Goal: Task Accomplishment & Management: Complete application form

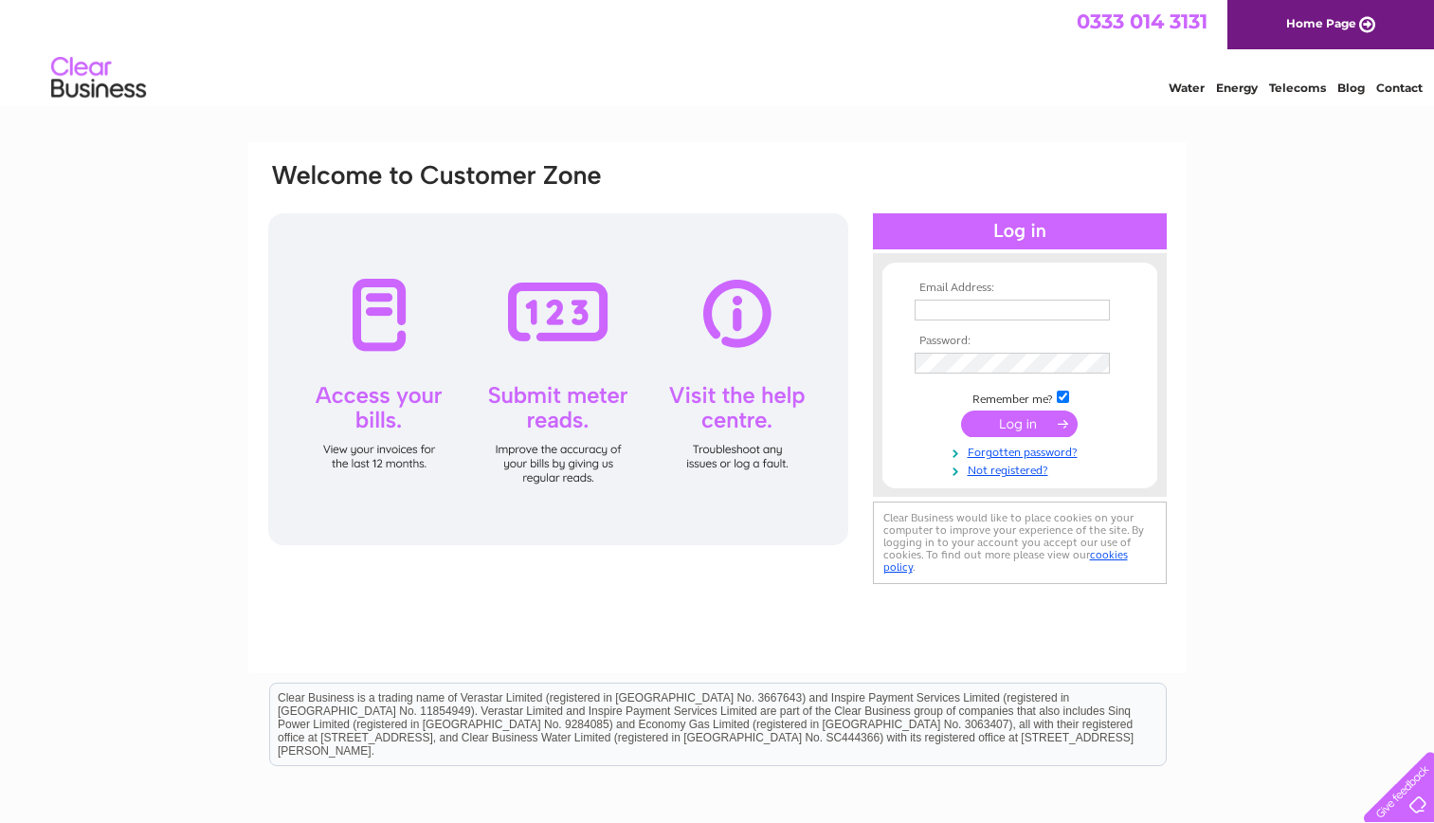
click at [820, 158] on div "Email Address: Password:" at bounding box center [717, 407] width 938 height 531
click at [993, 302] on input "text" at bounding box center [1011, 309] width 195 height 21
type input "[EMAIL_ADDRESS][DOMAIN_NAME]"
click at [1025, 456] on link "Forgotten password?" at bounding box center [1021, 451] width 215 height 18
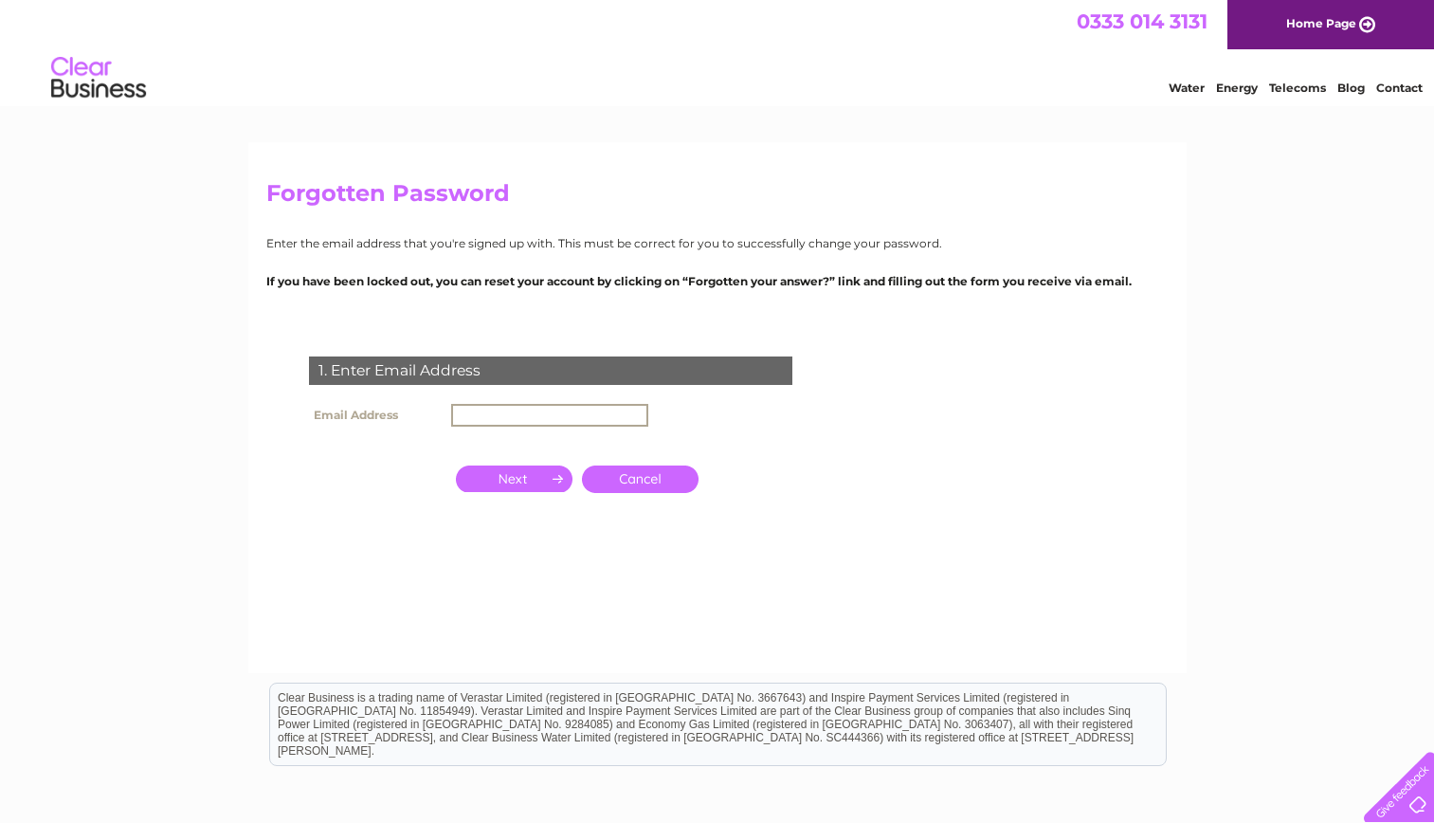
click at [596, 418] on input "text" at bounding box center [549, 415] width 197 height 23
click at [531, 481] on input "button" at bounding box center [514, 476] width 117 height 27
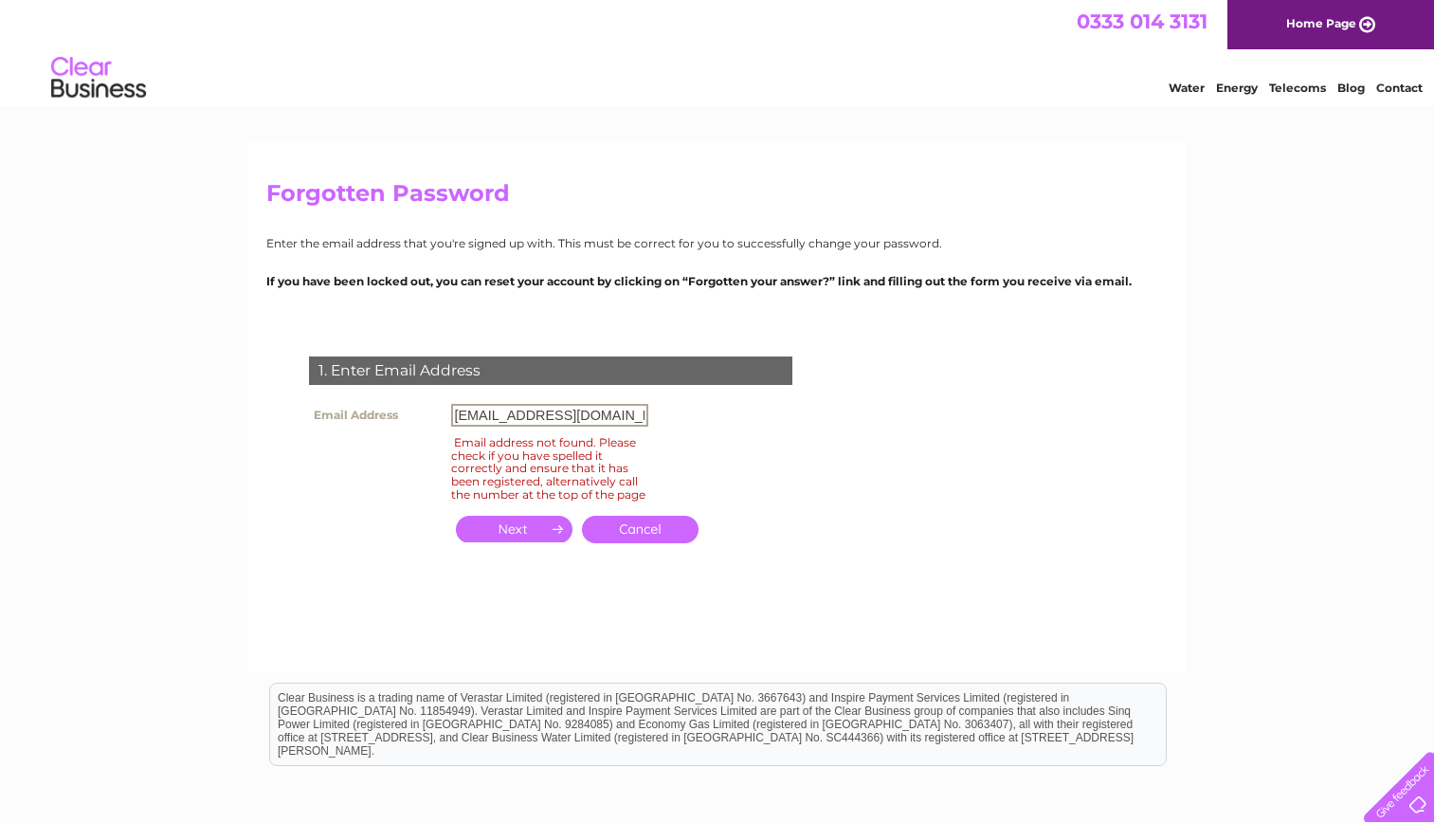
drag, startPoint x: 613, startPoint y: 411, endPoint x: 411, endPoint y: 387, distance: 203.3
click at [411, 387] on div "1. Enter Email Address Email Address rowen020370@gmail.com Email address not fo…" at bounding box center [554, 460] width 576 height 246
type input "i"
click at [521, 542] on input "button" at bounding box center [514, 528] width 117 height 27
drag, startPoint x: 614, startPoint y: 418, endPoint x: 413, endPoint y: 428, distance: 201.2
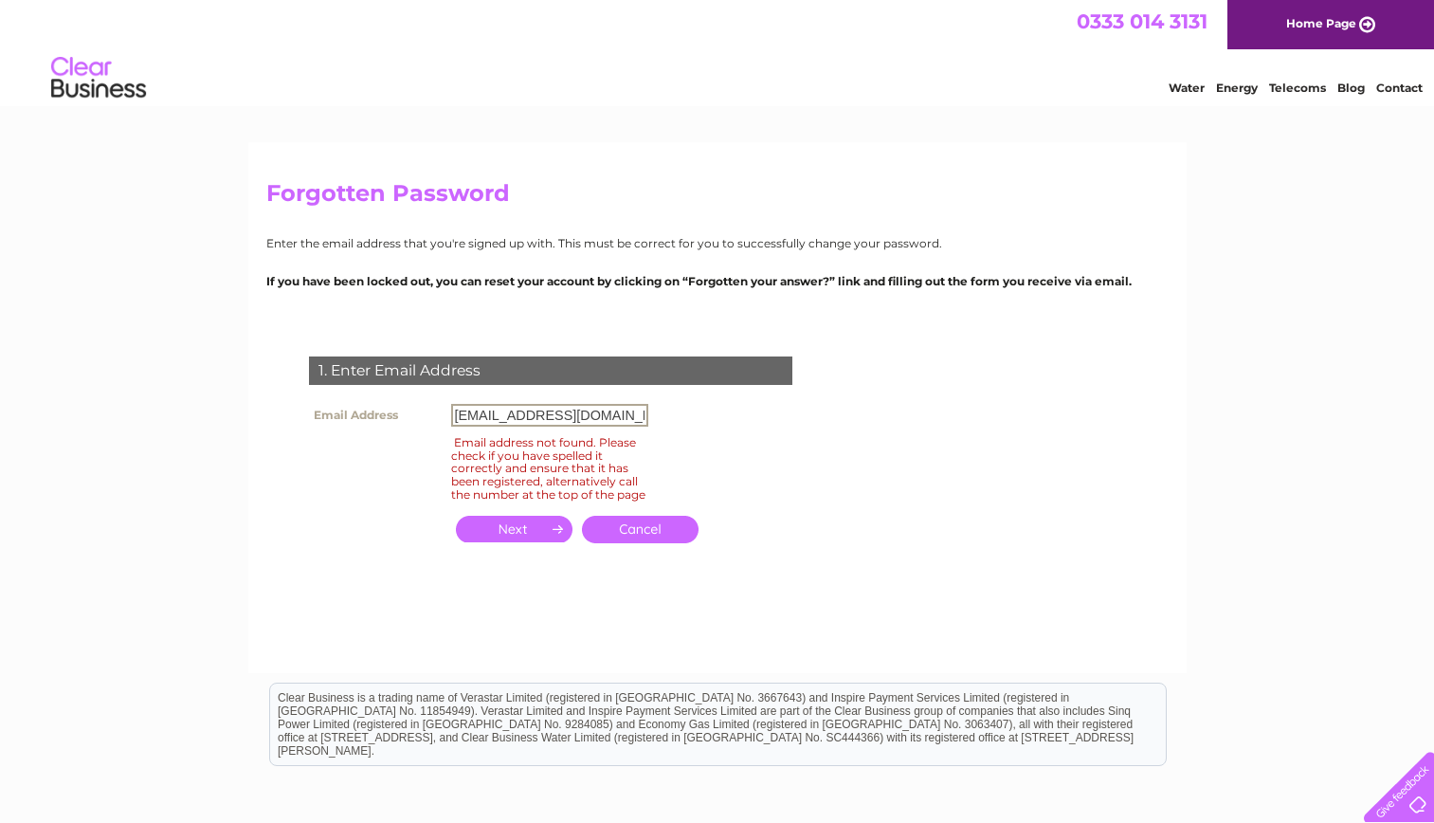
click at [413, 428] on tr "Email Address rowen020370@gmail.com" at bounding box center [478, 415] width 349 height 32
type input "info@snrorientalfoods.com"
click at [529, 538] on input "button" at bounding box center [514, 528] width 117 height 27
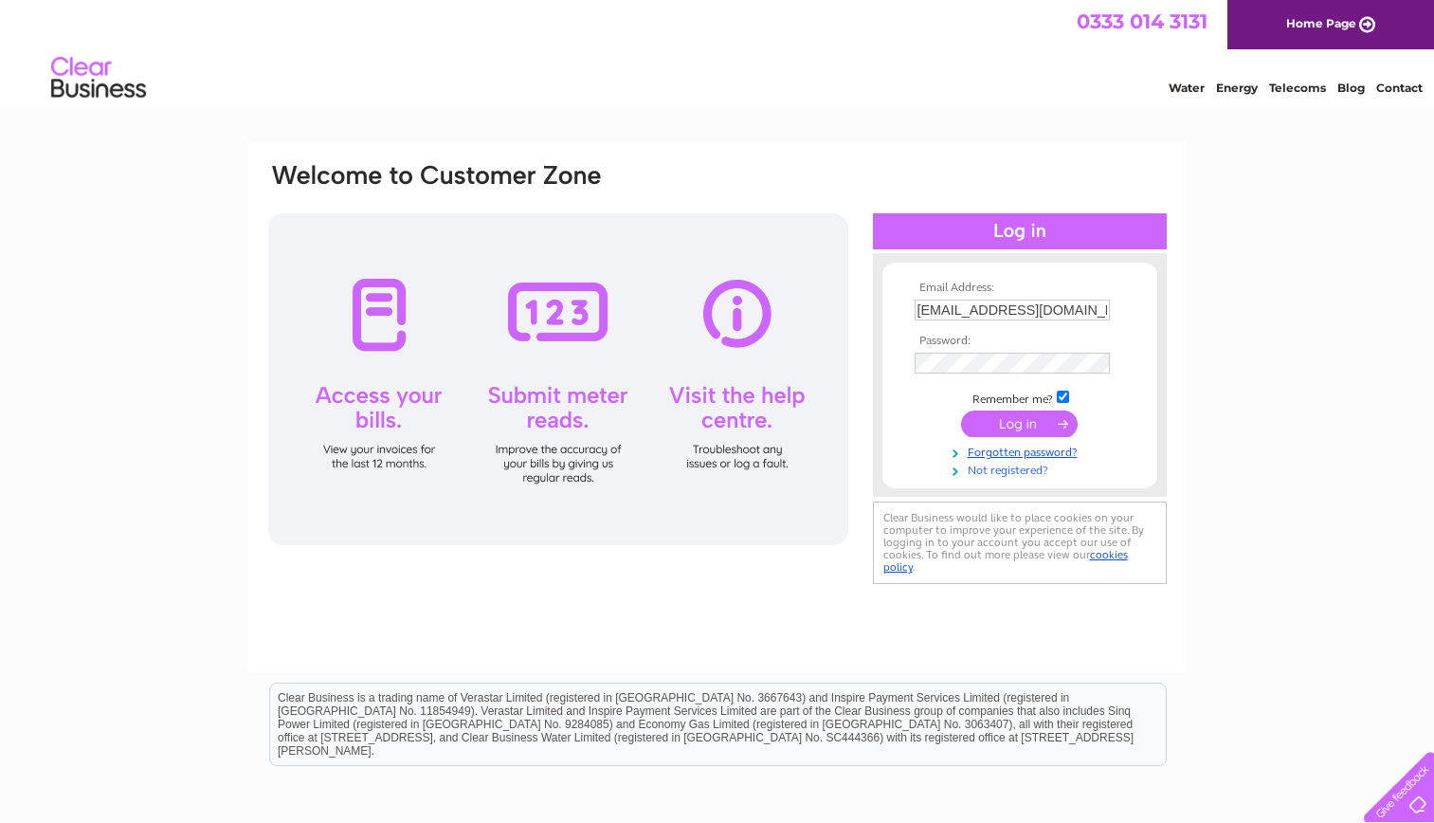
click at [1004, 468] on link "Not registered?" at bounding box center [1021, 469] width 215 height 18
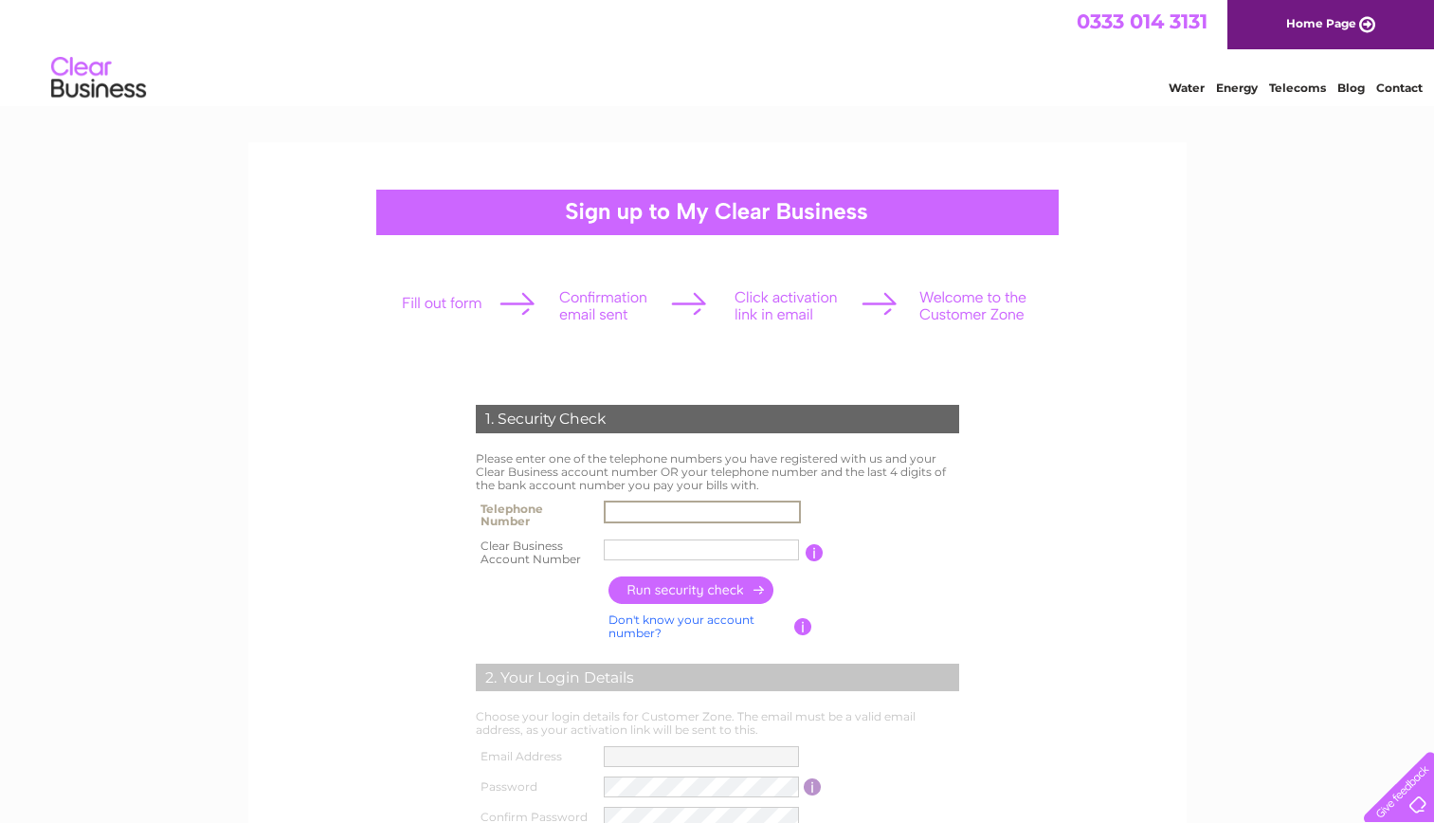
click at [743, 507] on input "text" at bounding box center [702, 511] width 197 height 23
type input "02920036555"
click at [727, 548] on input "text" at bounding box center [702, 549] width 197 height 23
click at [757, 593] on input "button" at bounding box center [691, 589] width 167 height 27
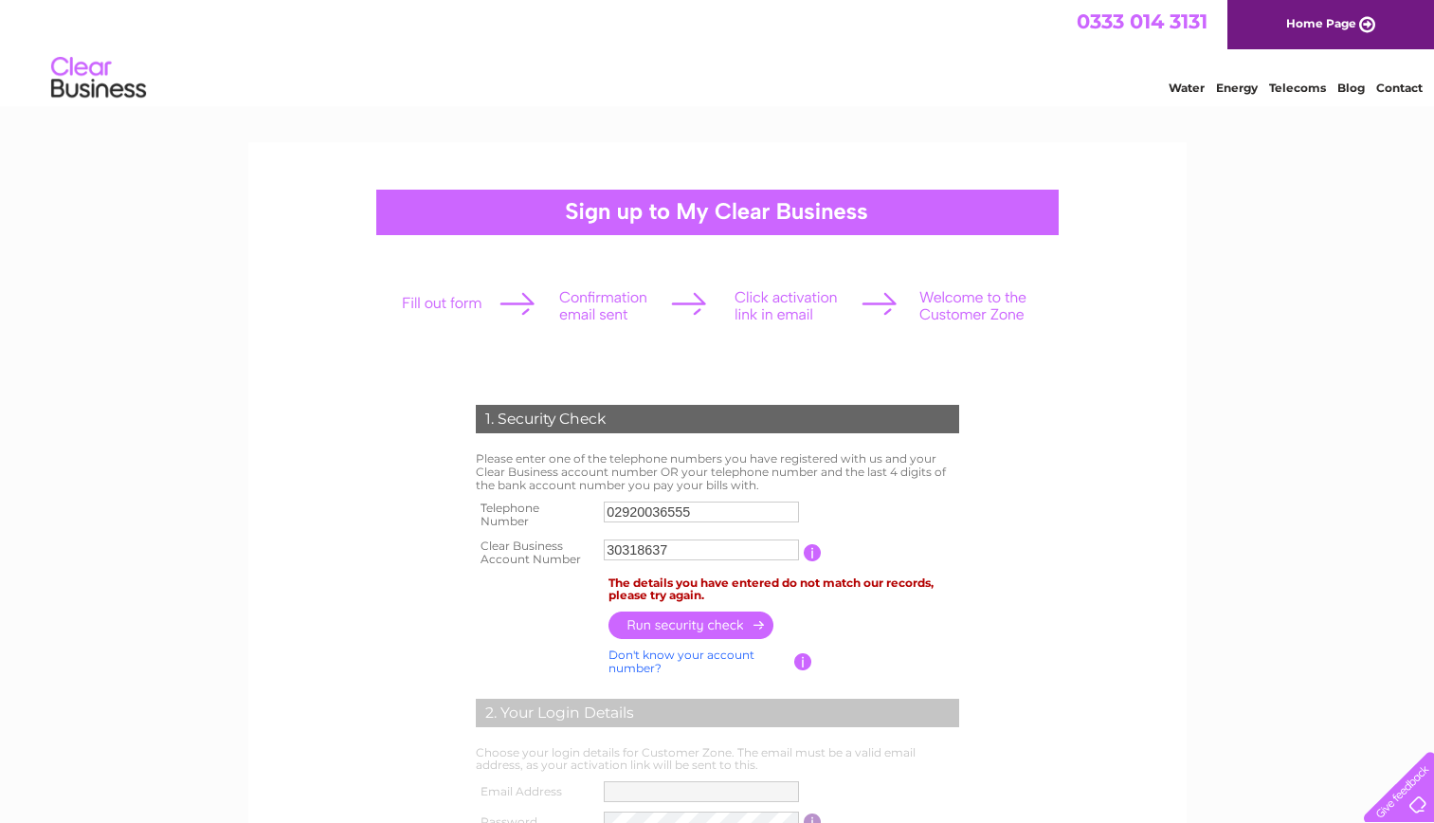
click at [1091, 645] on form "1. Security Check Please enter one of the telephone numbers you have registered…" at bounding box center [717, 739] width 902 height 745
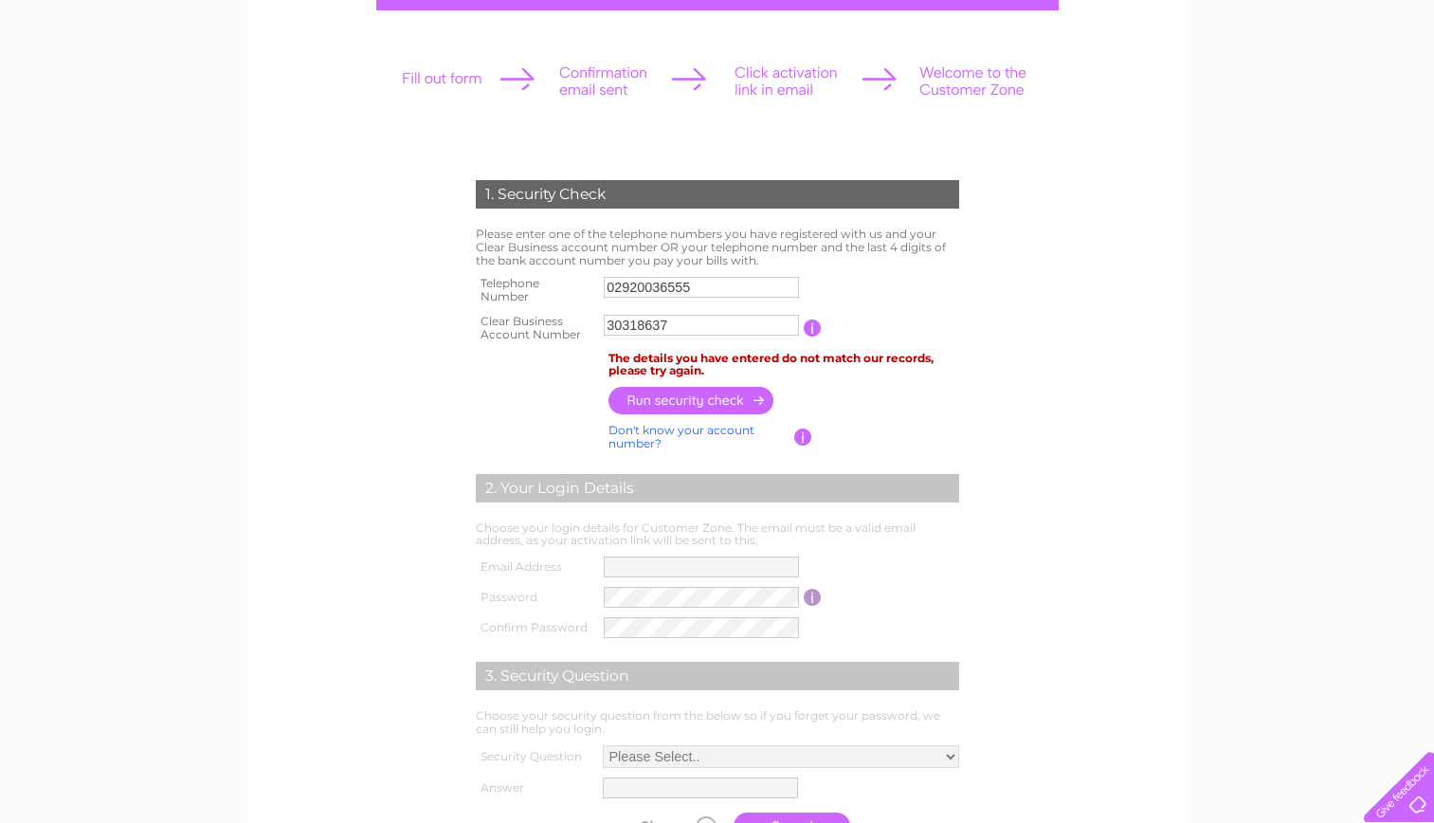
scroll to position [227, 0]
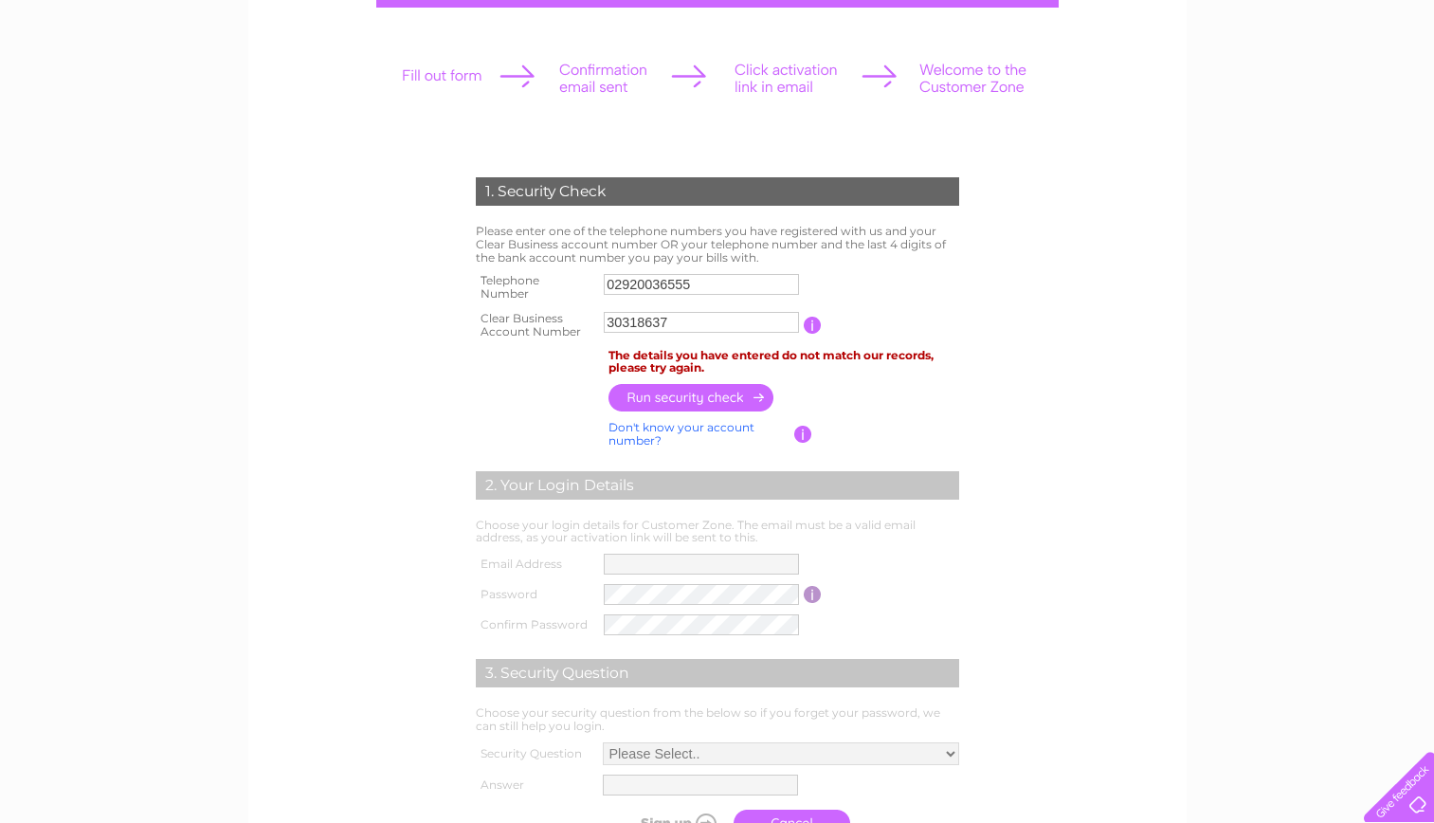
click at [1035, 583] on form "1. Security Check Please enter one of the telephone numbers you have registered…" at bounding box center [717, 511] width 902 height 745
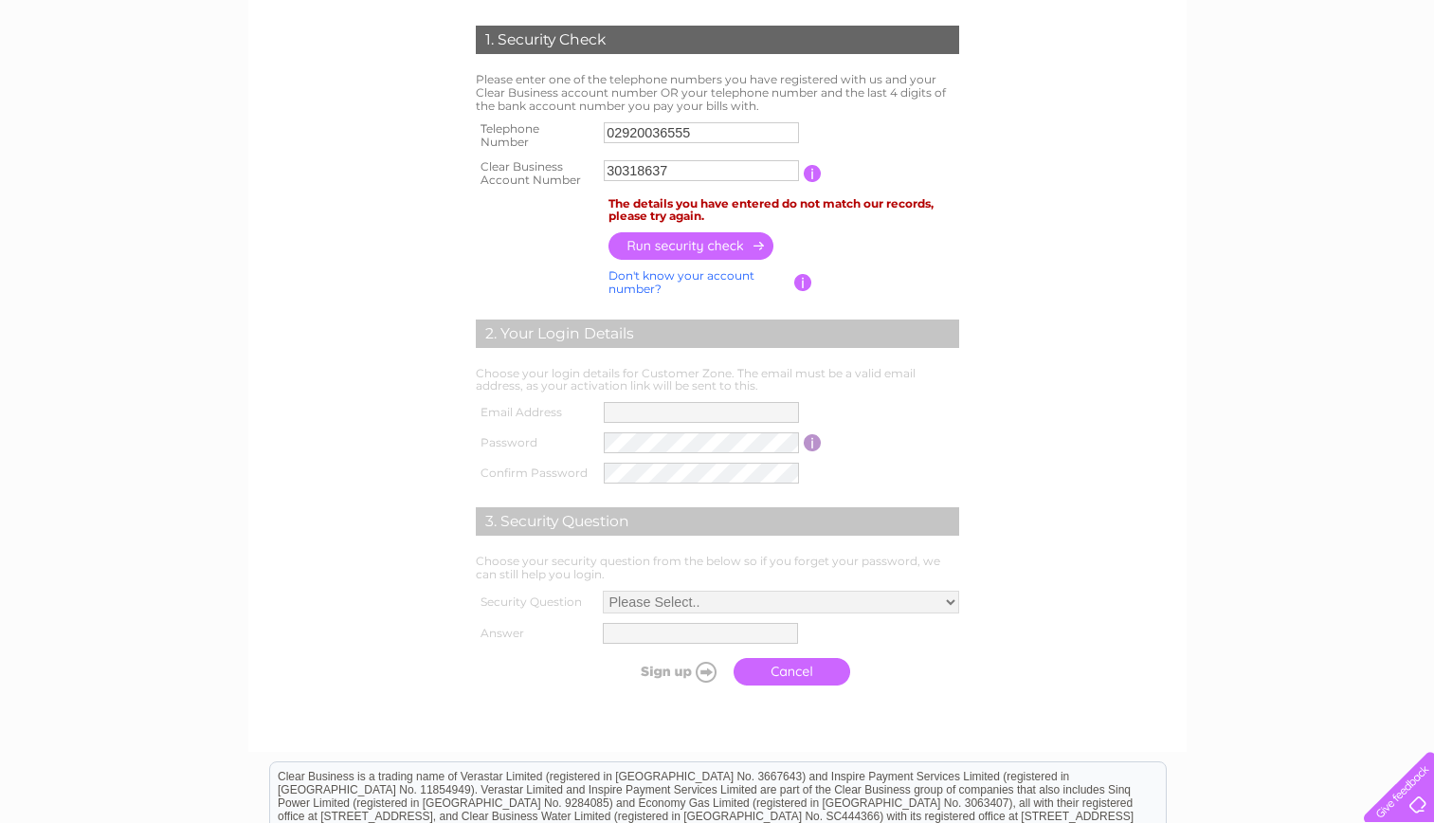
scroll to position [417, 0]
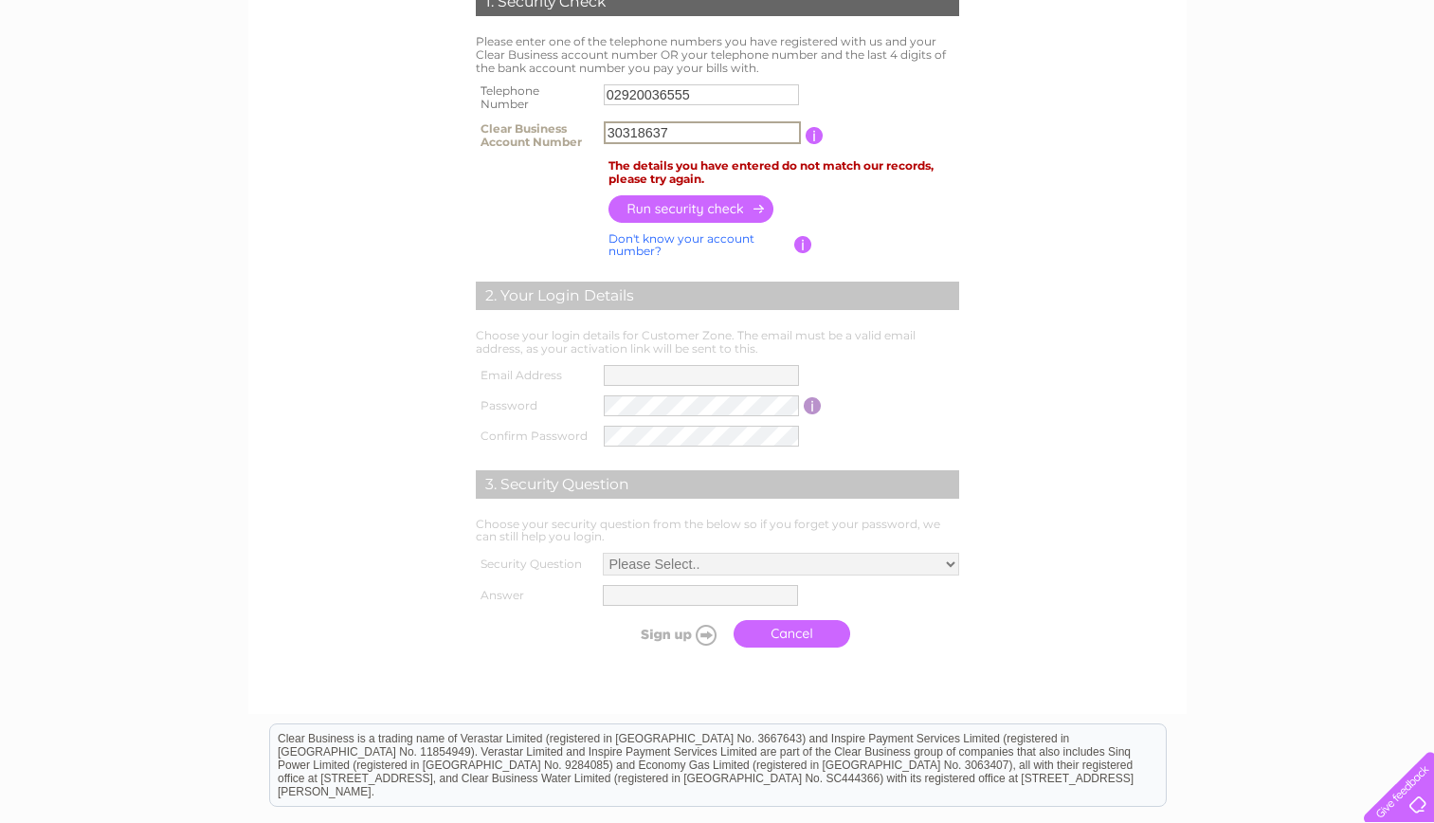
click at [608, 127] on input "30318637" at bounding box center [702, 132] width 197 height 23
click at [670, 206] on input "button" at bounding box center [691, 208] width 167 height 27
click at [613, 134] on input "C30318637" at bounding box center [701, 132] width 195 height 21
click at [812, 137] on input "button" at bounding box center [813, 135] width 18 height 17
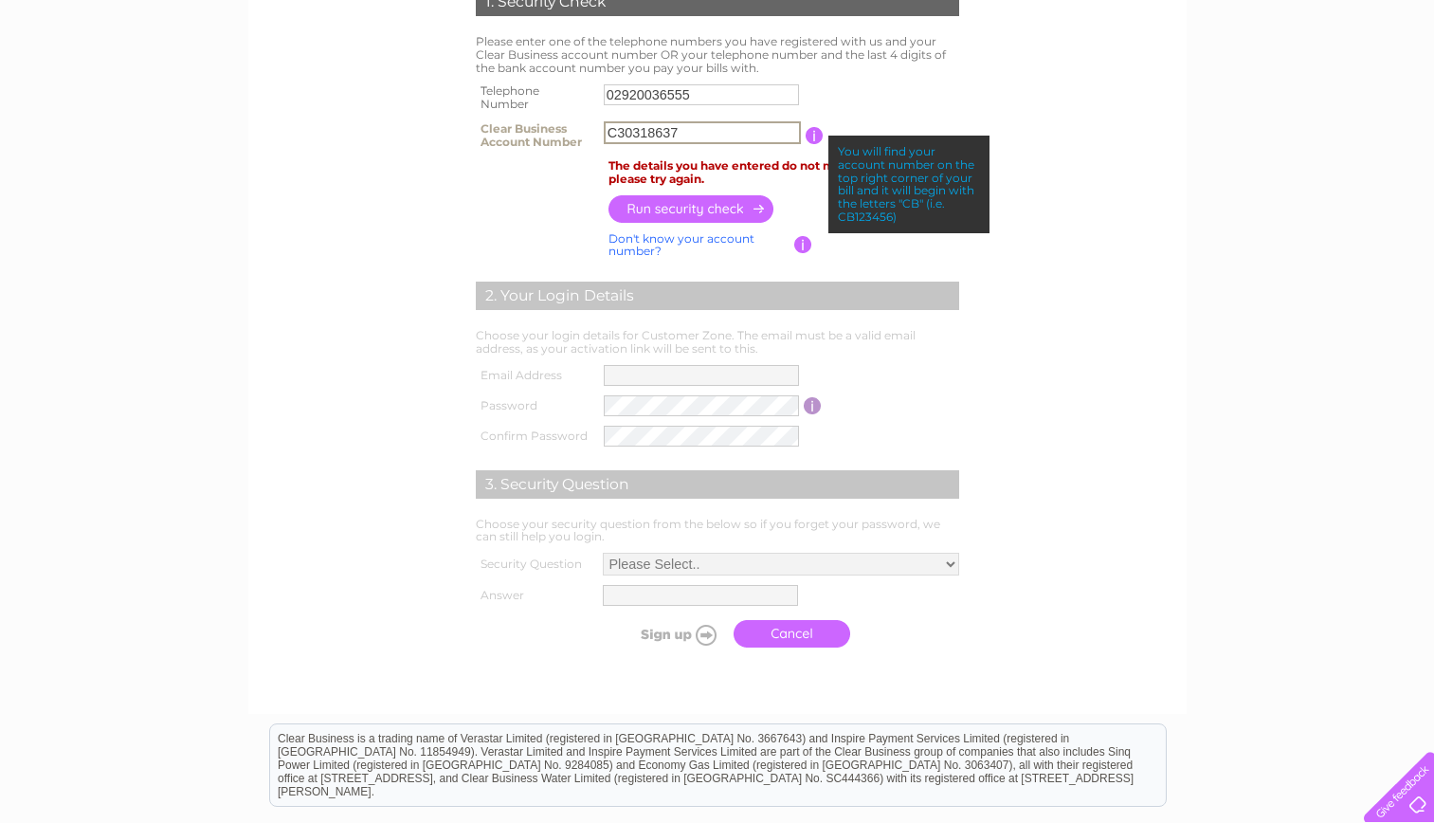
click at [617, 130] on input "C30318637" at bounding box center [702, 132] width 197 height 23
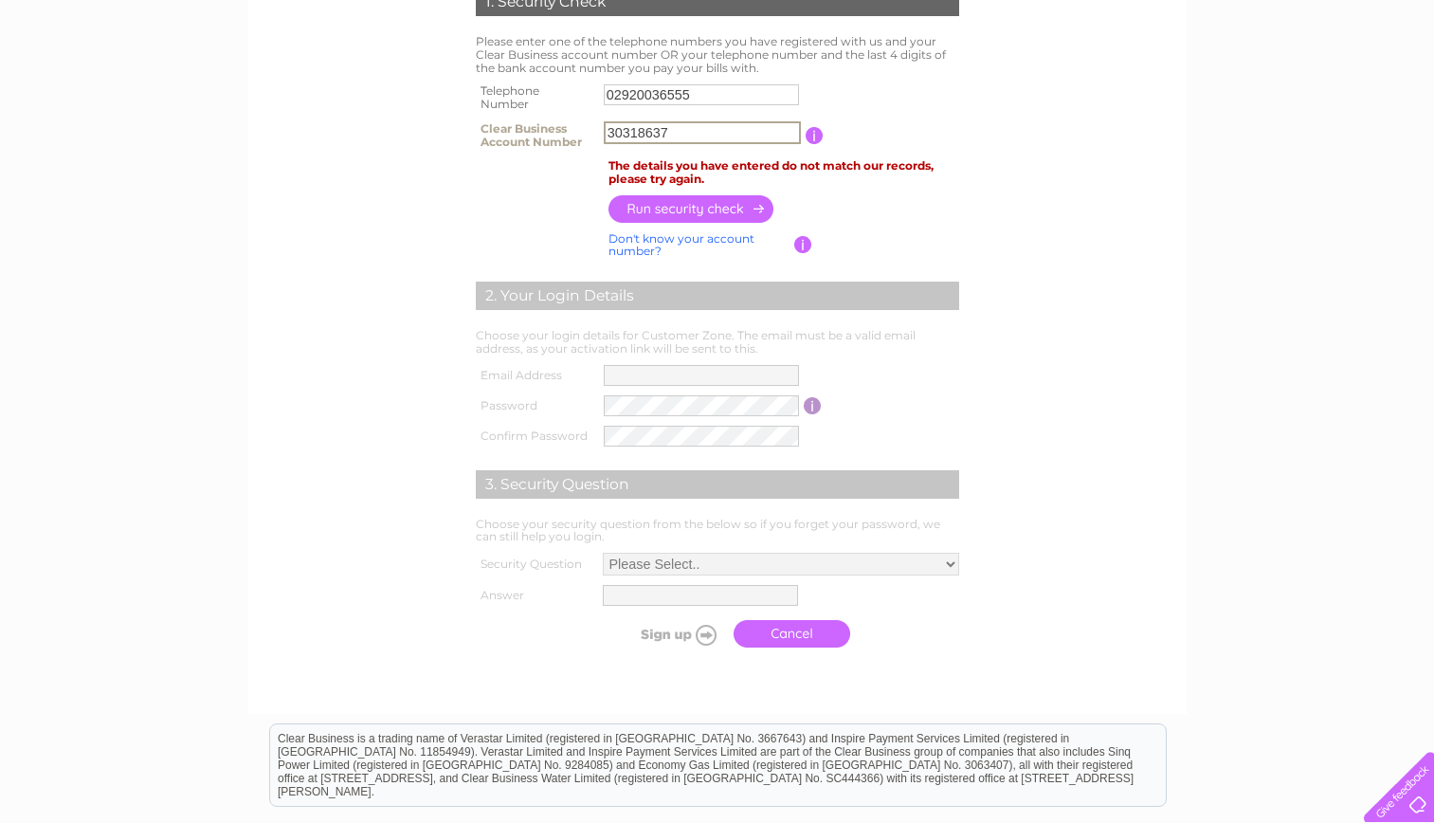
type input "30318637"
click at [640, 97] on input "02920036555" at bounding box center [702, 94] width 197 height 23
click at [677, 208] on input "button" at bounding box center [691, 207] width 167 height 27
click at [642, 93] on input "02921036555" at bounding box center [702, 94] width 197 height 23
type input "02920036555"
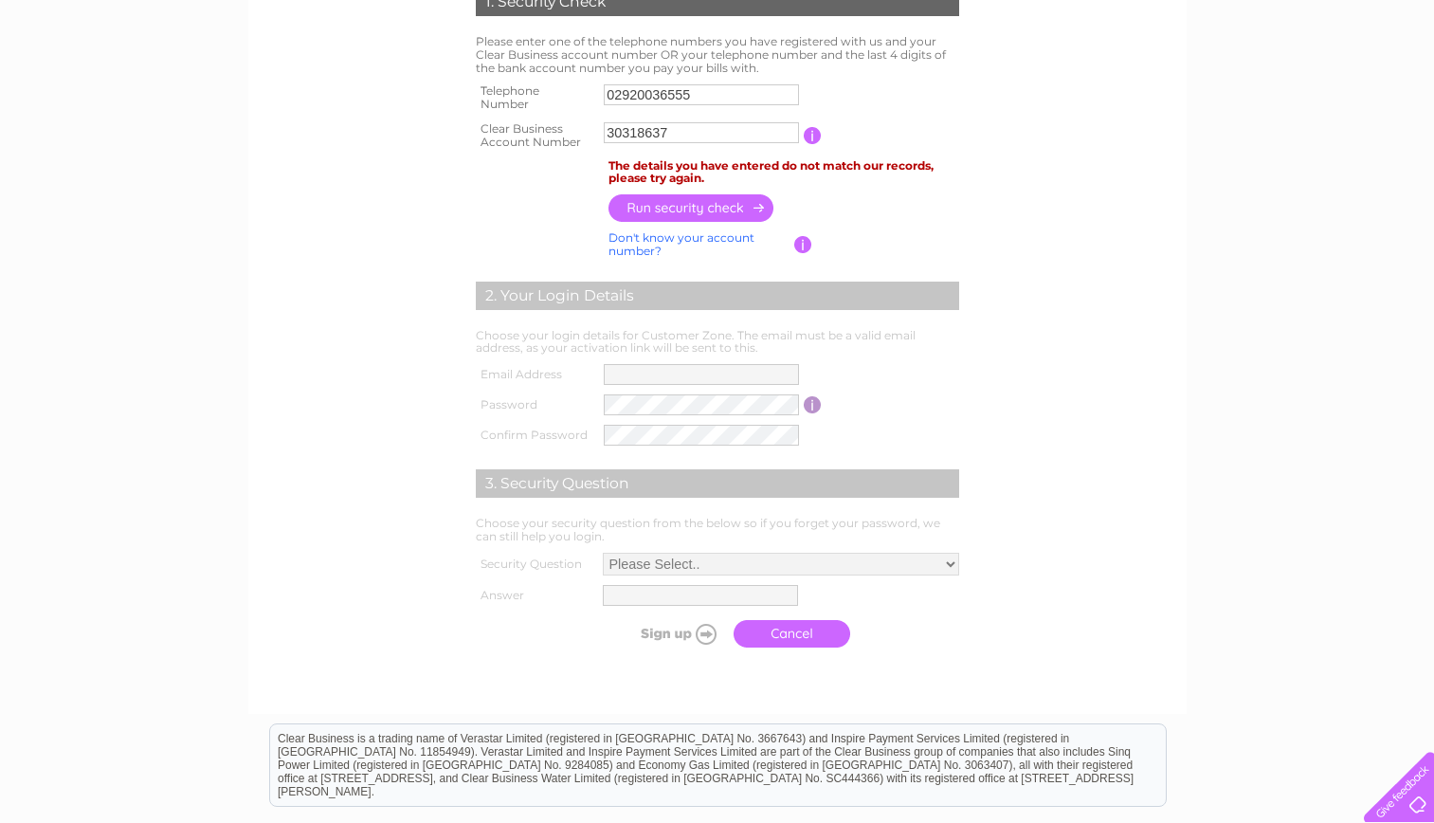
click at [661, 203] on input "button" at bounding box center [691, 207] width 167 height 27
click at [803, 240] on input "button" at bounding box center [803, 244] width 18 height 17
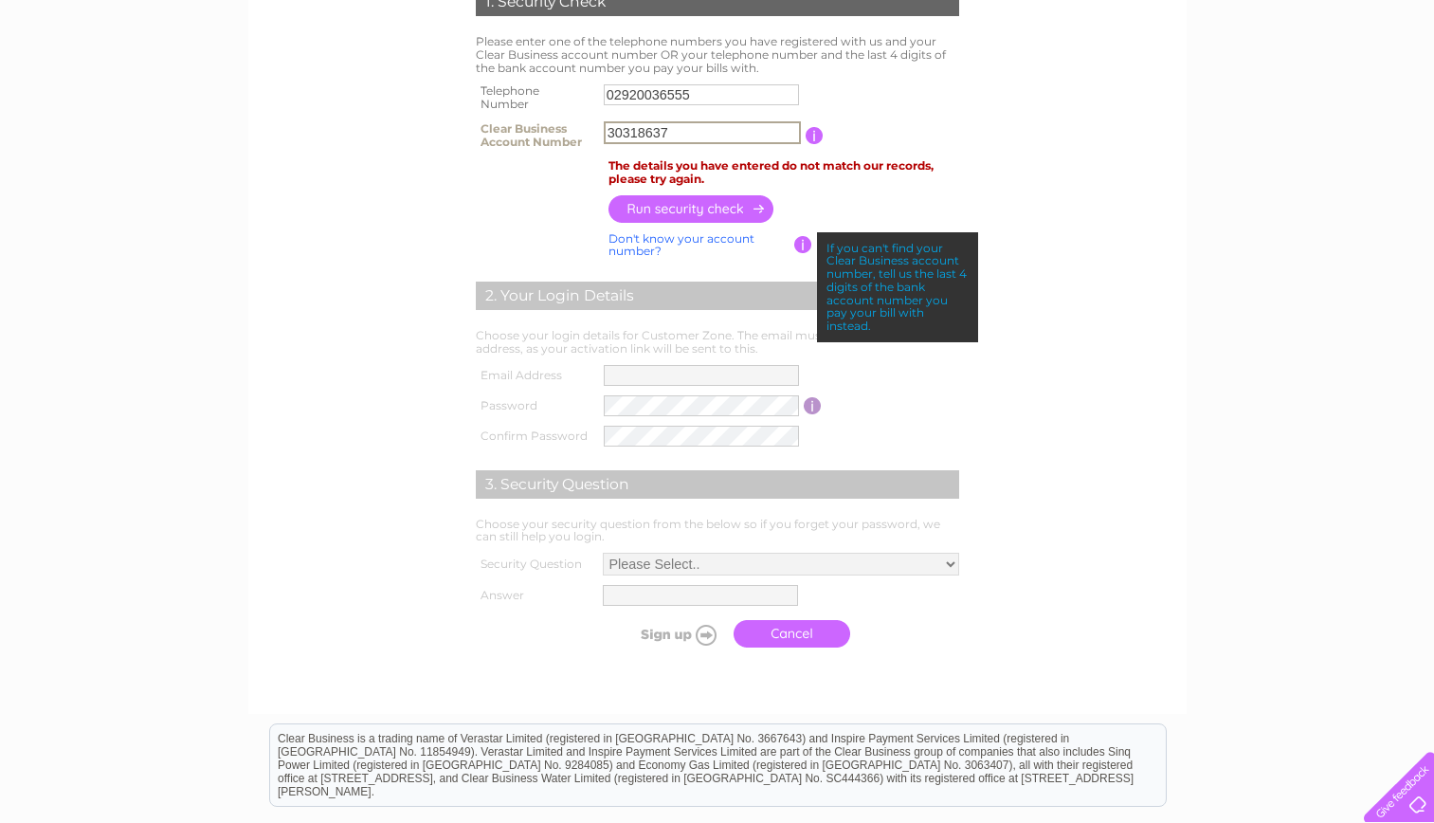
drag, startPoint x: 677, startPoint y: 132, endPoint x: 580, endPoint y: 124, distance: 97.0
click at [580, 124] on tr "Clear Business Account Number 30318637 You will find your account number on the…" at bounding box center [717, 136] width 493 height 38
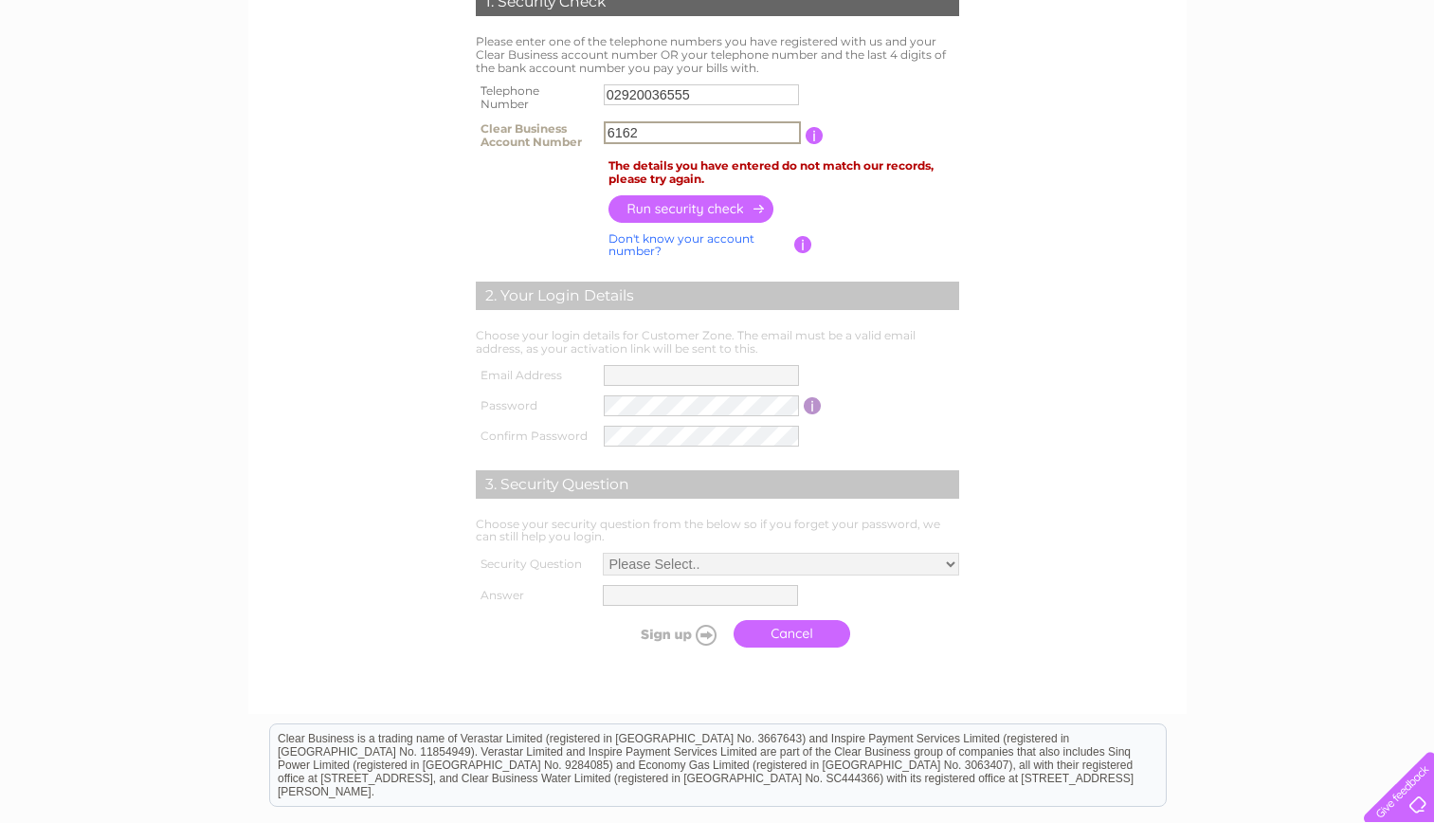
type input "6162"
click at [703, 209] on input "button" at bounding box center [691, 207] width 167 height 27
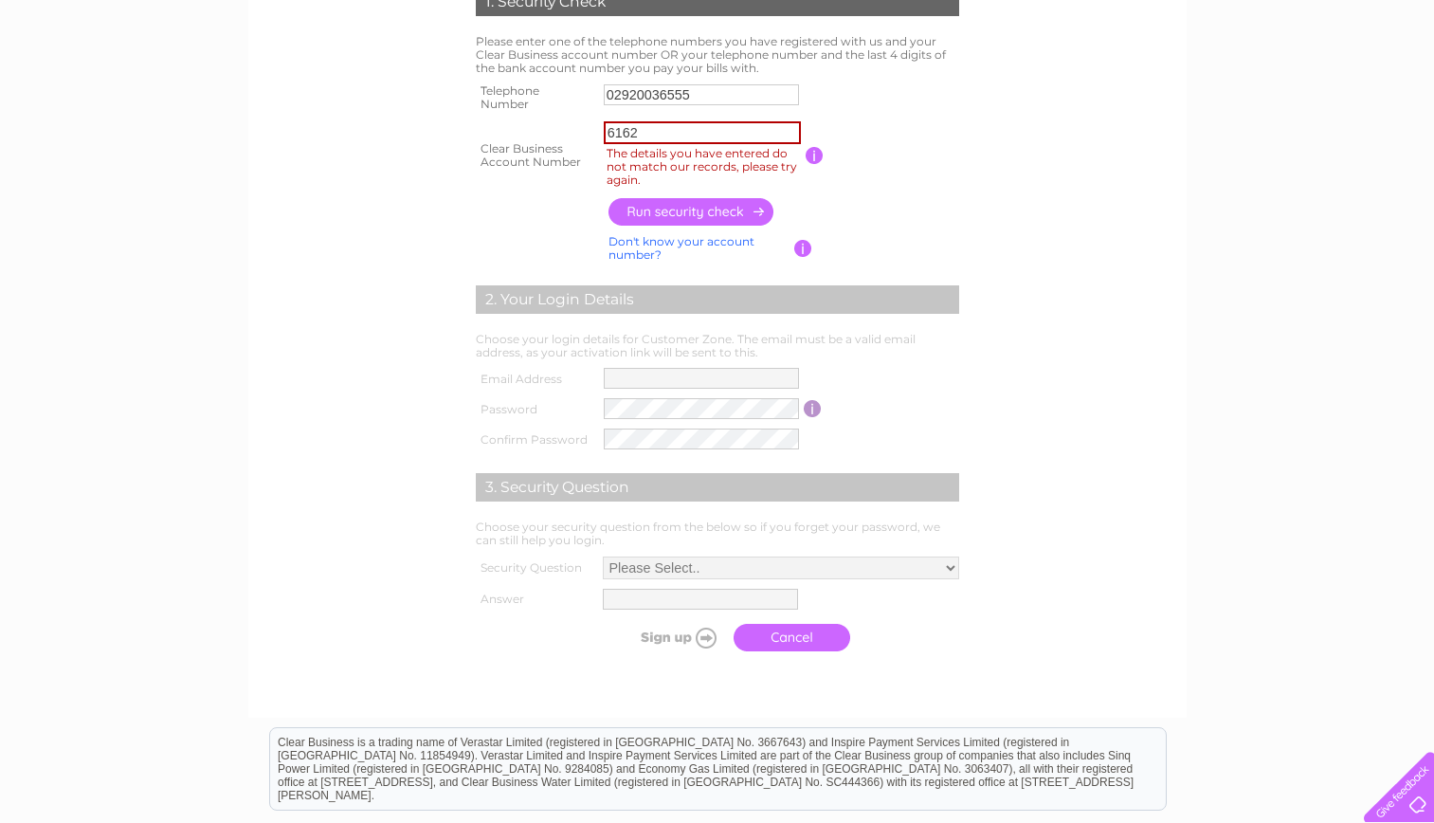
click at [703, 209] on input "button" at bounding box center [691, 211] width 167 height 27
drag, startPoint x: 689, startPoint y: 129, endPoint x: 604, endPoint y: 127, distance: 85.3
click at [604, 127] on input "6162" at bounding box center [702, 132] width 197 height 23
click at [812, 158] on input "button" at bounding box center [814, 155] width 18 height 17
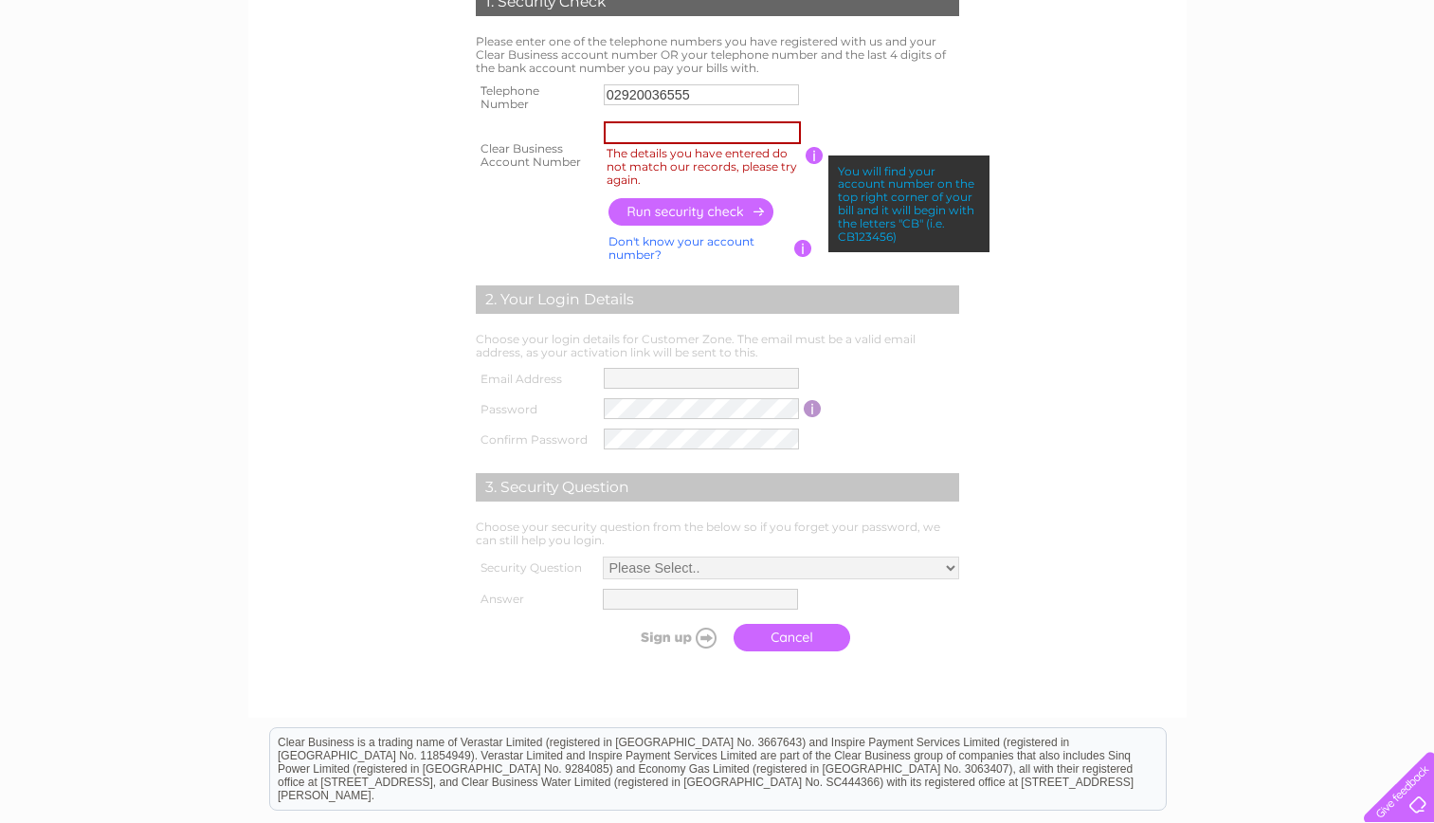
click at [801, 251] on input "button" at bounding box center [803, 248] width 18 height 17
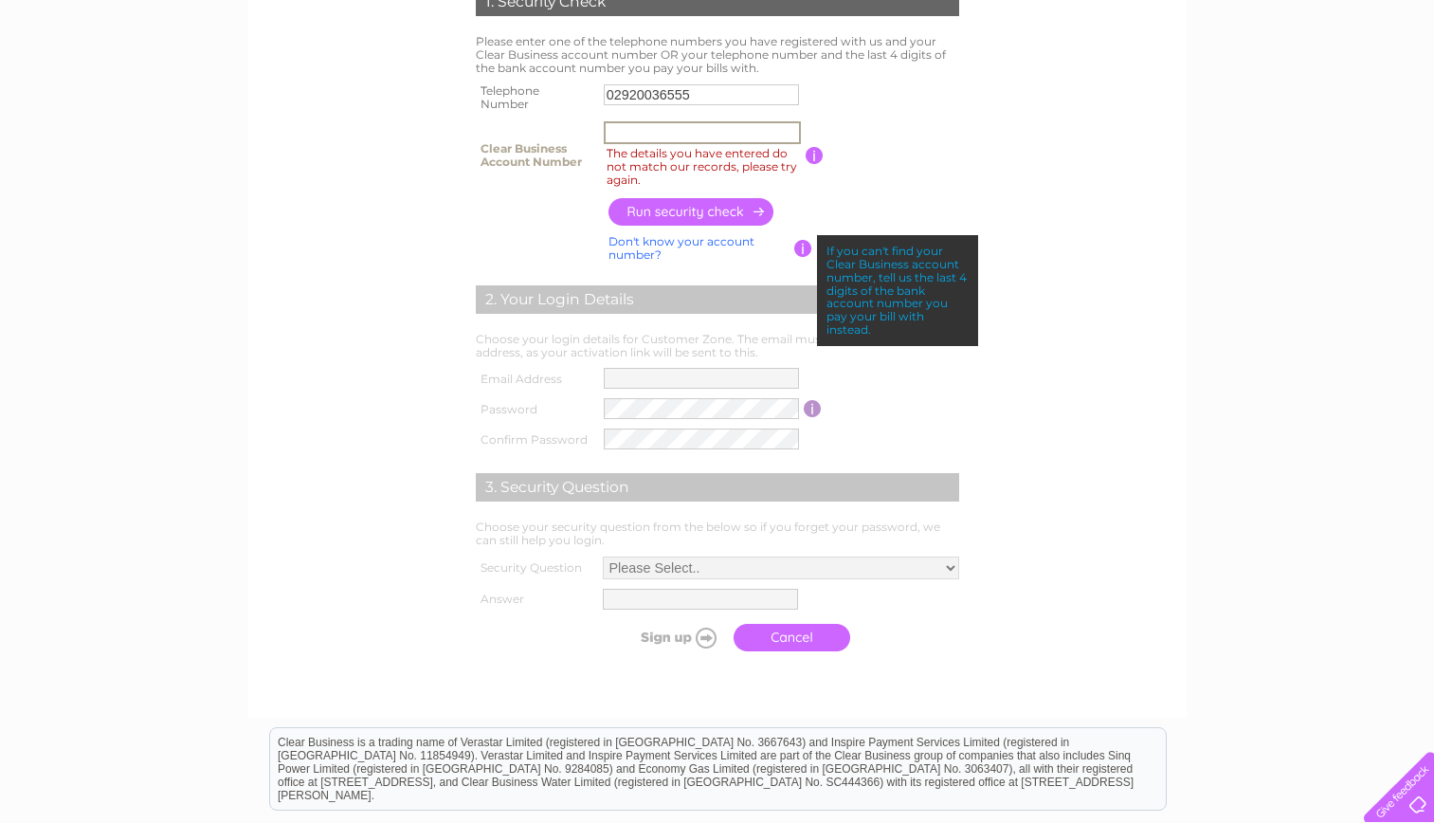
click at [737, 137] on input "The details you have entered do not match our records, please try again." at bounding box center [702, 132] width 197 height 23
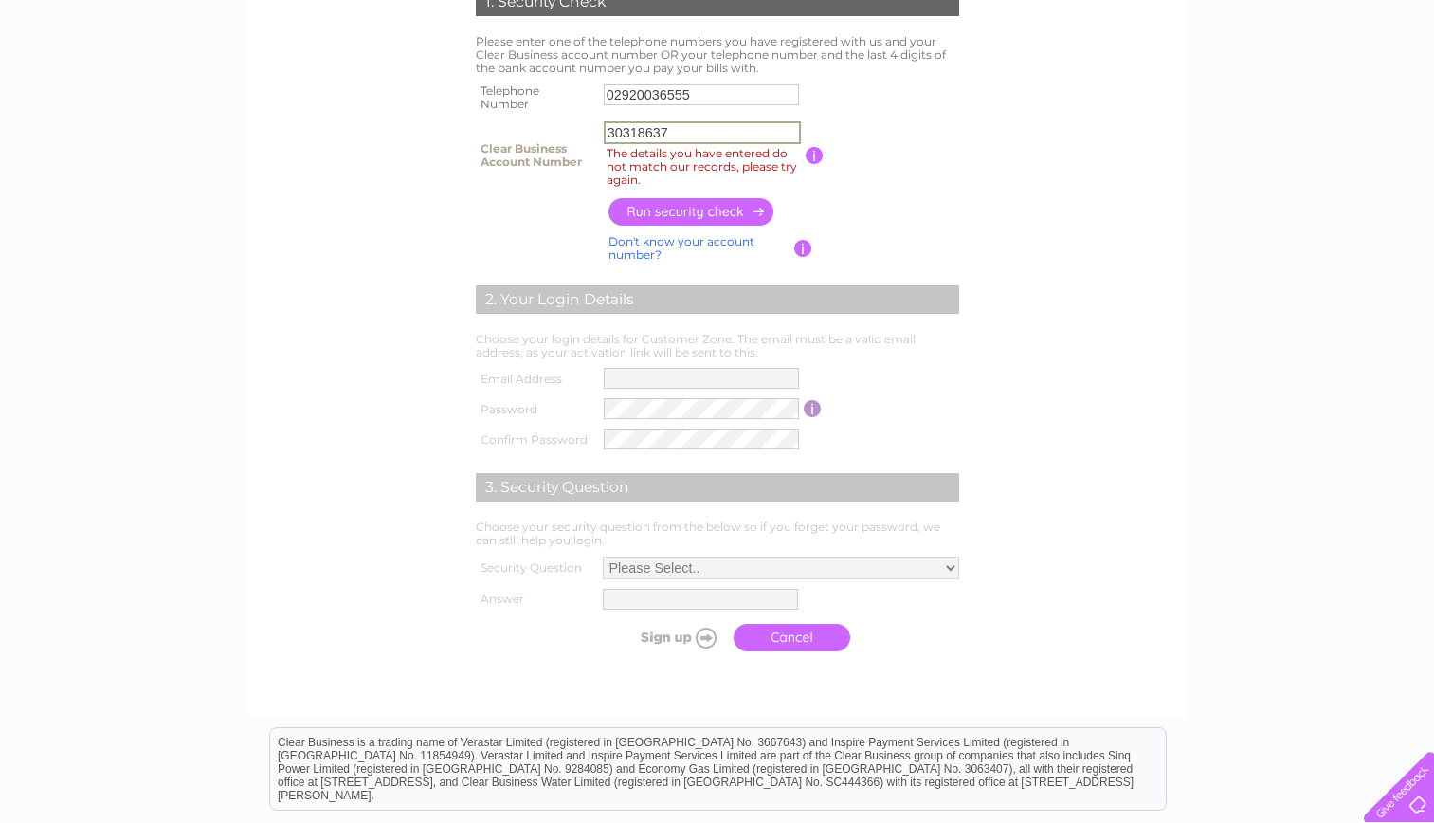
type input "30318637"
click at [690, 213] on input "button" at bounding box center [691, 211] width 167 height 27
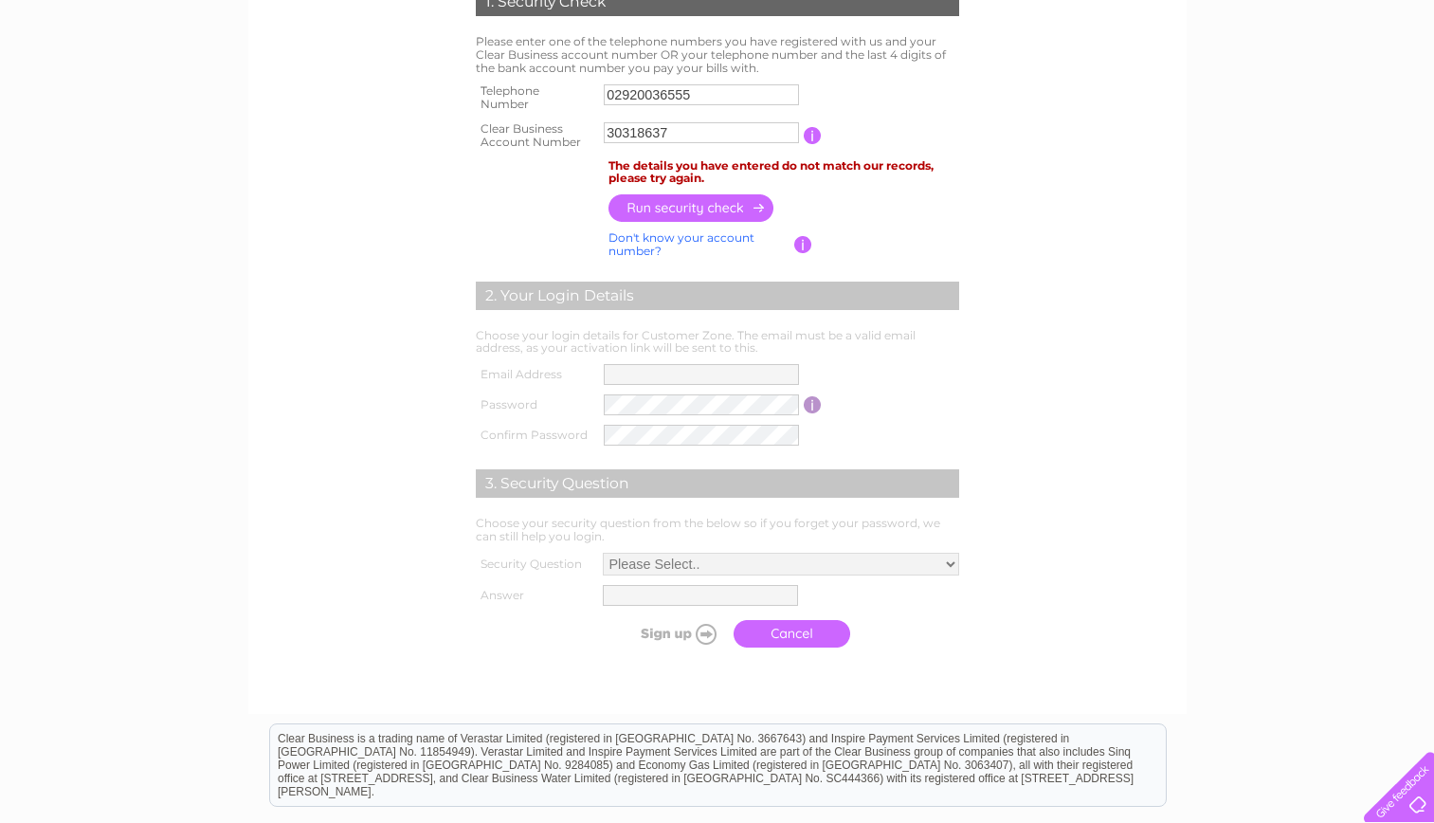
click at [919, 221] on td at bounding box center [784, 208] width 360 height 37
